Goal: Information Seeking & Learning: Check status

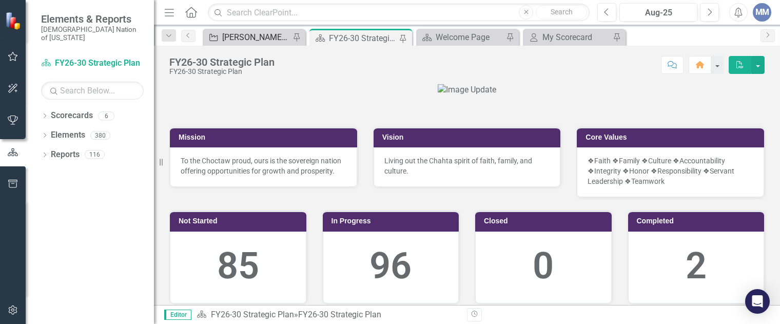
click at [244, 43] on div "[PERSON_NAME] SO's" at bounding box center [256, 37] width 68 height 13
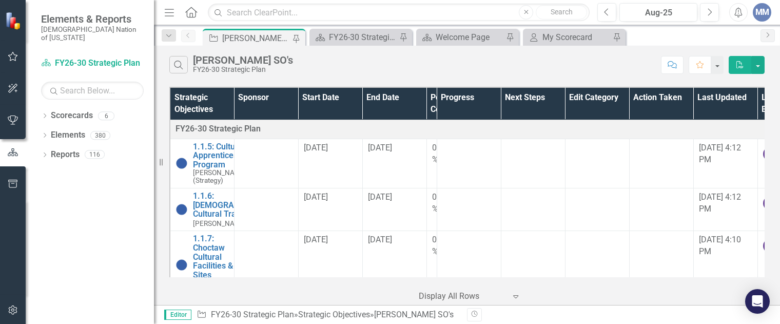
click at [765, 97] on div "Strategic Objectives Sponsor Start Date End Date Percent Complete Progress Next…" at bounding box center [467, 194] width 626 height 221
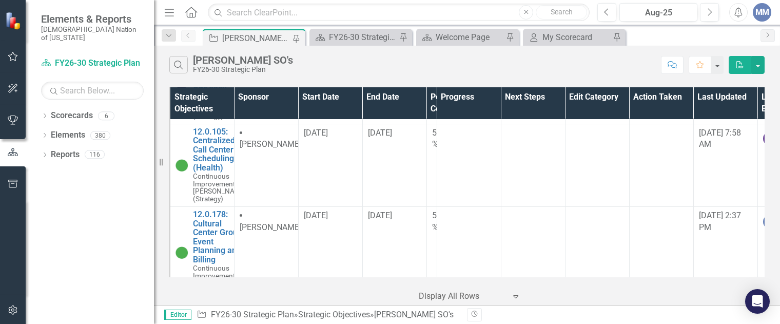
scroll to position [1371, 0]
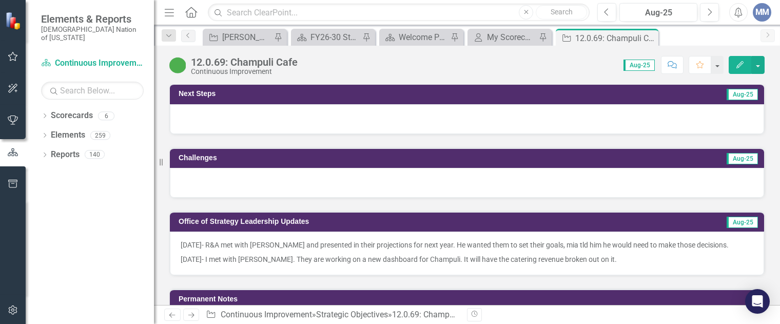
scroll to position [905, 0]
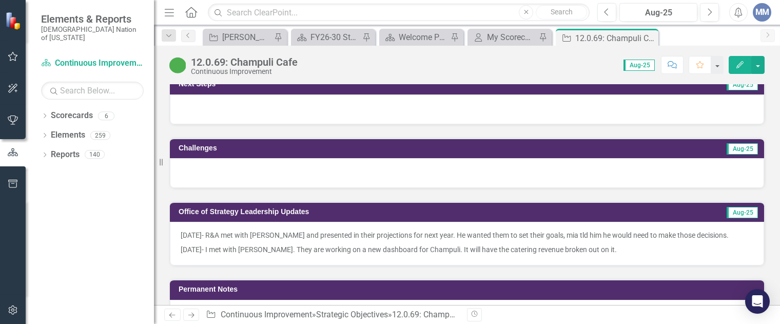
click at [596, 246] on p "[DATE]- I met with [PERSON_NAME]. They are working on a new dashboard for Champ…" at bounding box center [467, 248] width 573 height 12
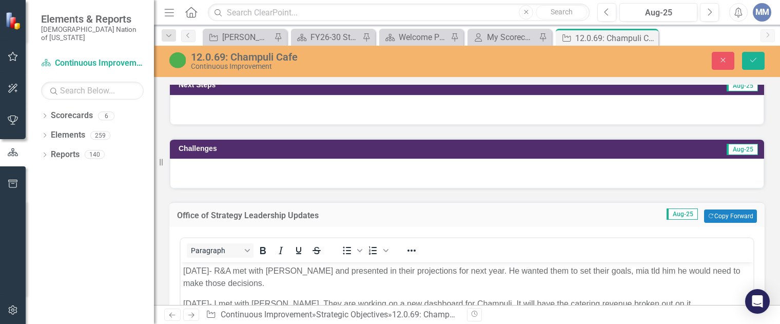
scroll to position [1012, 0]
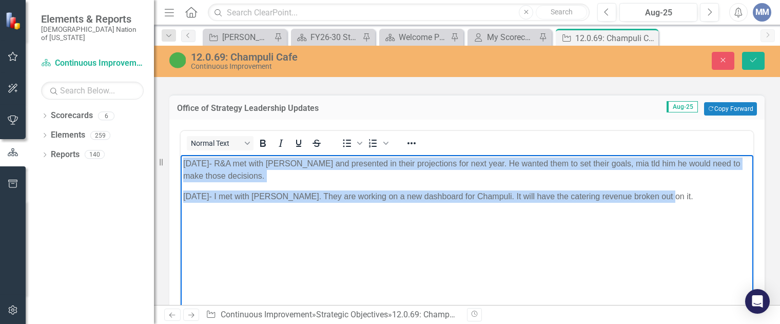
drag, startPoint x: 653, startPoint y: 200, endPoint x: 171, endPoint y: 157, distance: 483.8
click at [181, 157] on html "[DATE]- R&A met with [PERSON_NAME] and presented in their projections for next …" at bounding box center [467, 232] width 573 height 154
copy body "[DATE]- R&A met with [PERSON_NAME] and presented in their projections for next …"
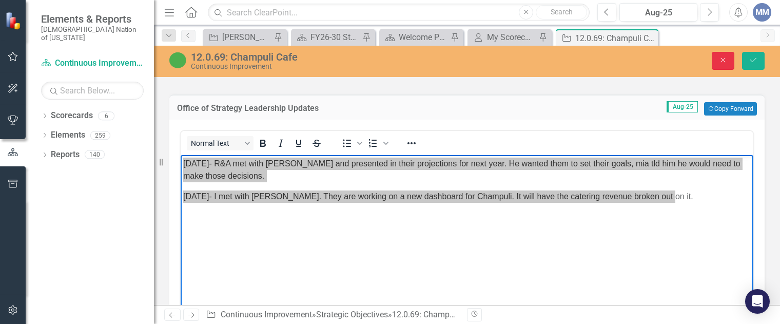
click at [718, 57] on button "Close" at bounding box center [723, 61] width 23 height 18
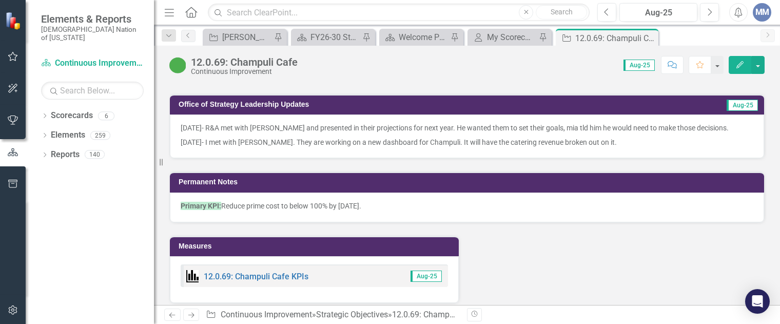
click at [737, 310] on div "Revision History" at bounding box center [770, 314] width 606 height 13
click at [562, 4] on input "text" at bounding box center [399, 13] width 382 height 18
